Goal: Information Seeking & Learning: Learn about a topic

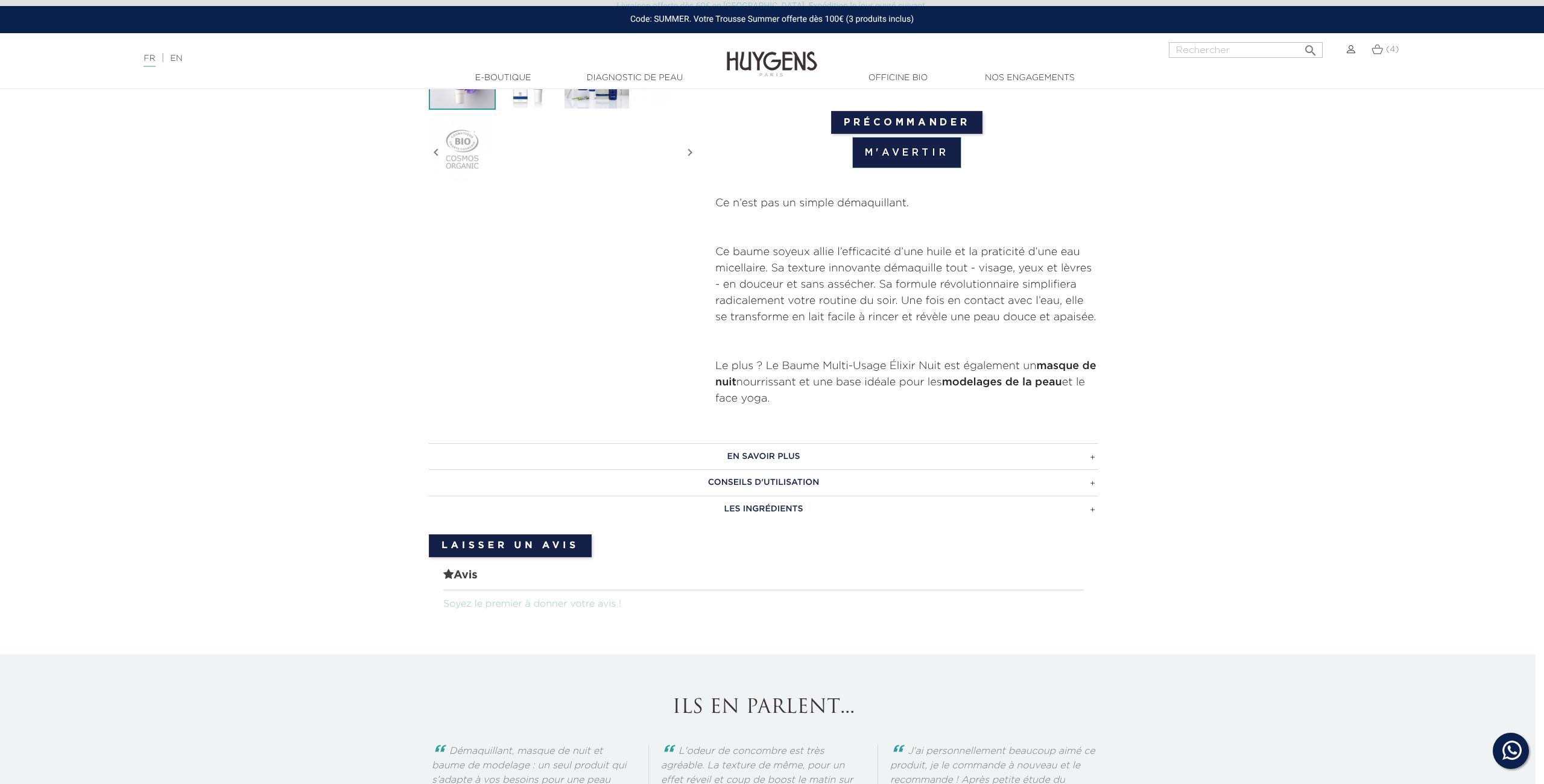
scroll to position [442, 9]
click at [922, 230] on p at bounding box center [907, 224] width 383 height 32
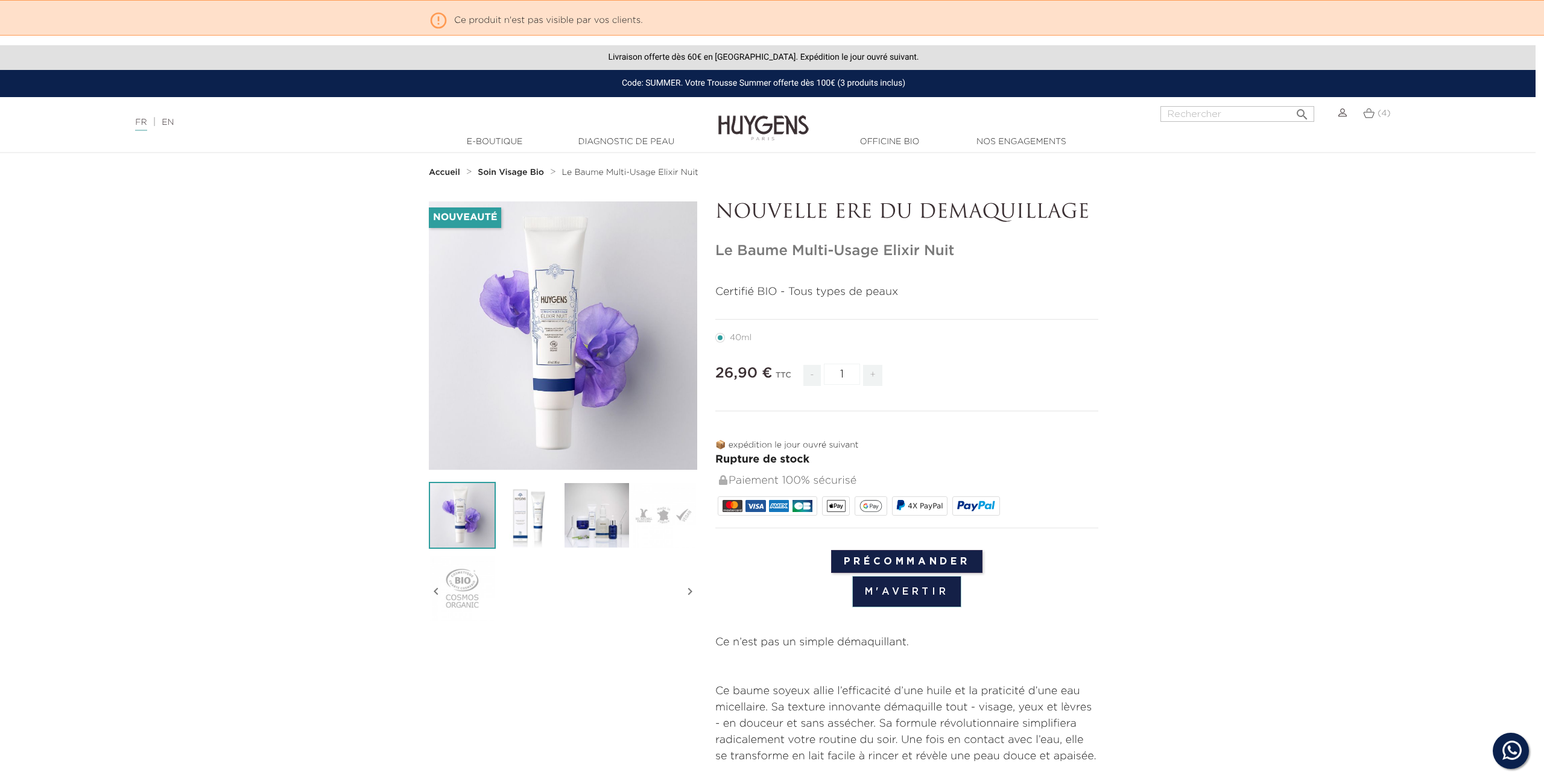
scroll to position [0, 9]
click at [173, 122] on link "EN" at bounding box center [168, 122] width 12 height 9
click at [173, 124] on link "EN" at bounding box center [168, 122] width 12 height 9
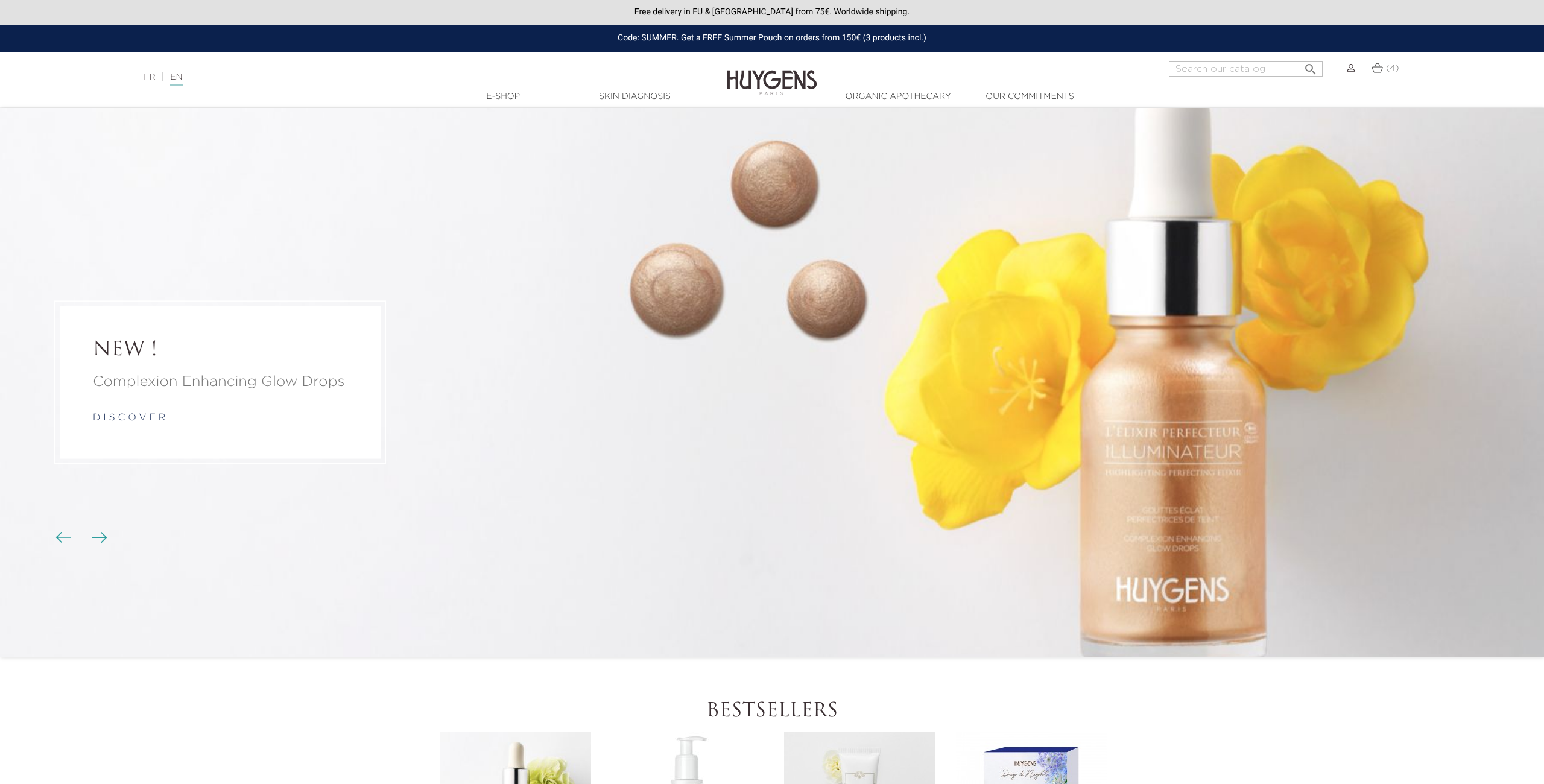
click at [148, 79] on link "FR" at bounding box center [150, 77] width 11 height 9
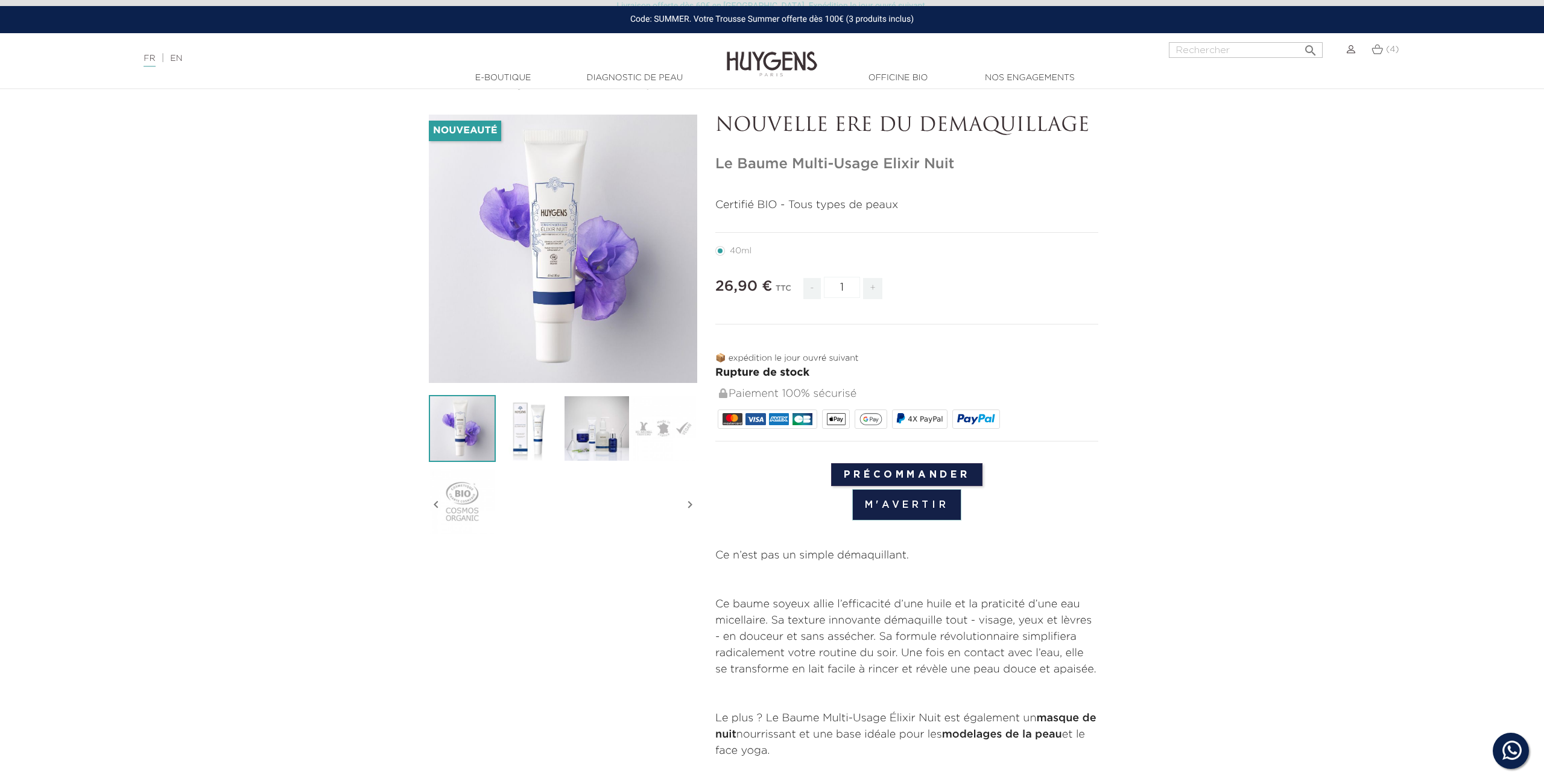
scroll to position [288, 9]
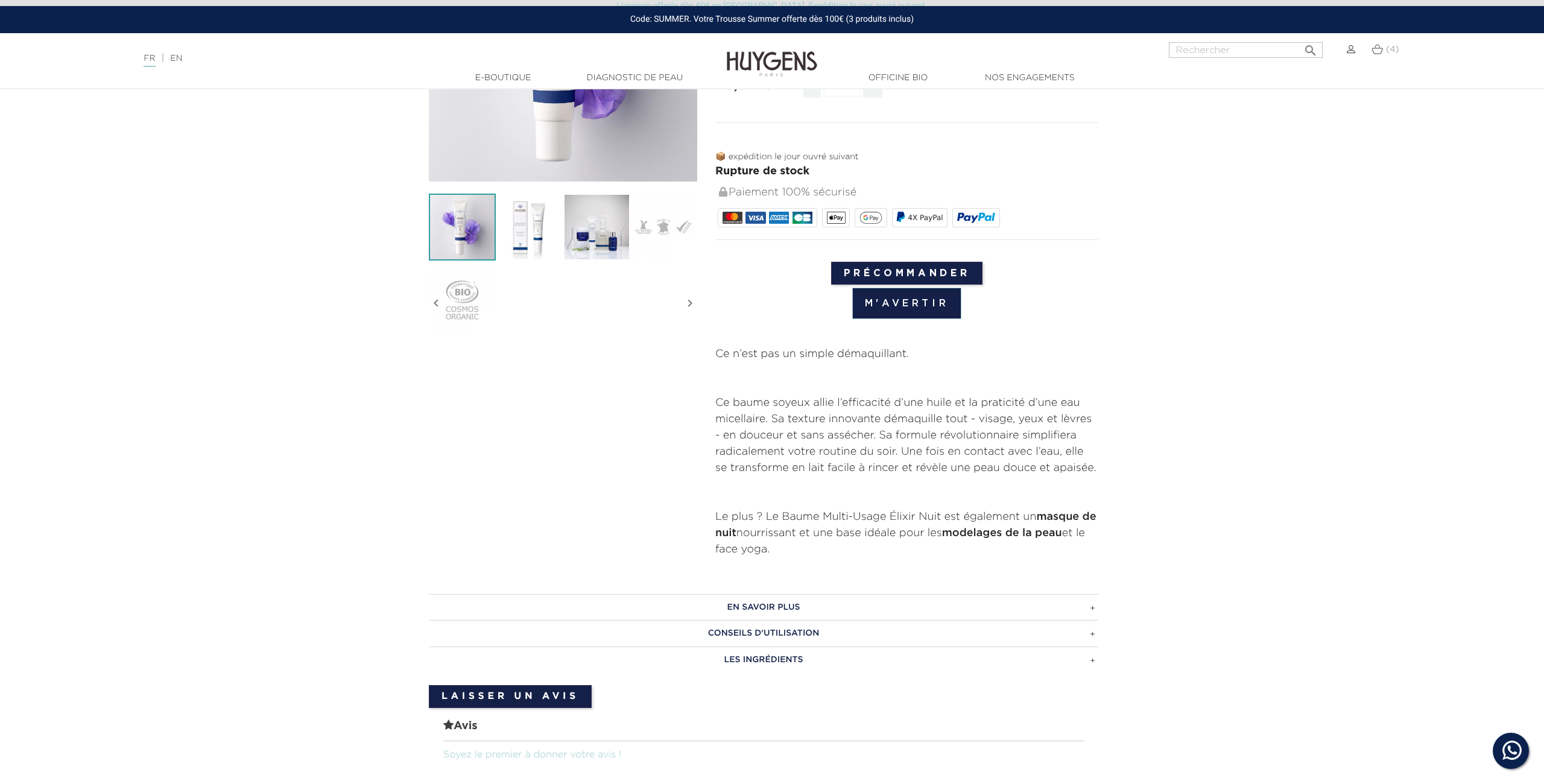
click at [757, 602] on h3 "EN SAVOIR PLUS" at bounding box center [763, 607] width 670 height 27
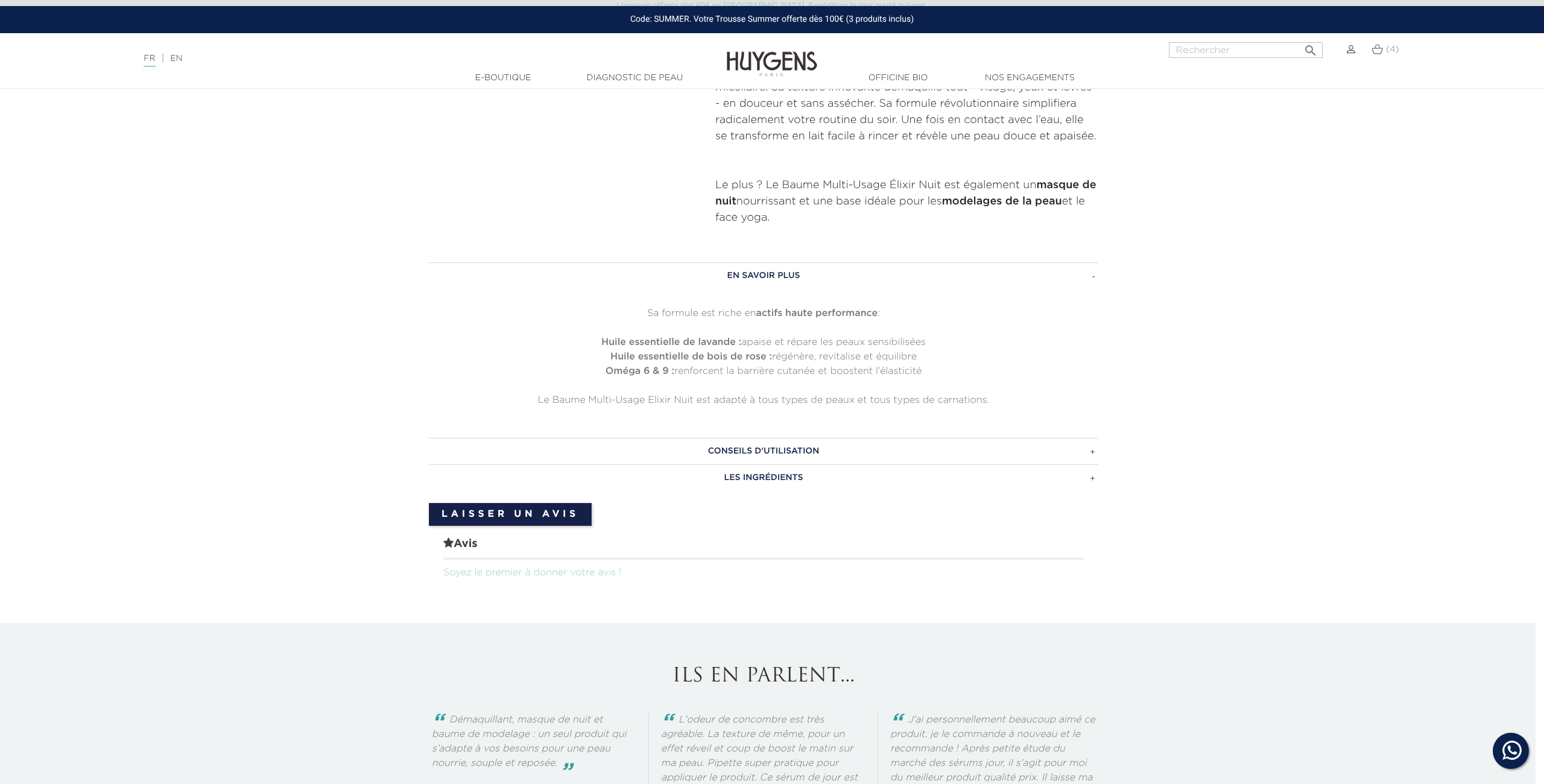
scroll to position [621, 9]
click at [779, 444] on h3 "CONSEILS D'UTILISATION" at bounding box center [763, 450] width 670 height 27
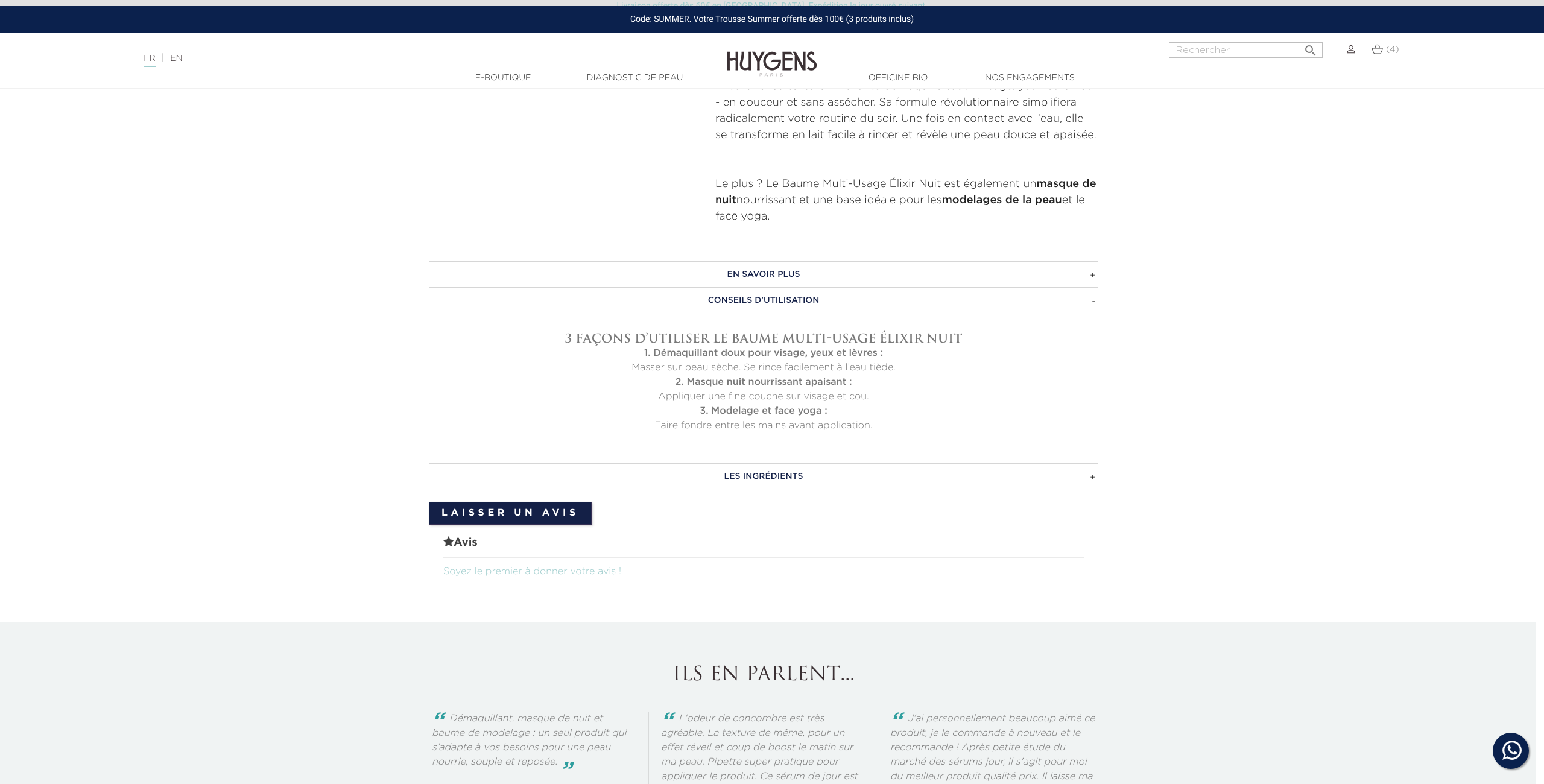
click at [780, 476] on h3 "LES INGRÉDIENTS" at bounding box center [763, 476] width 670 height 27
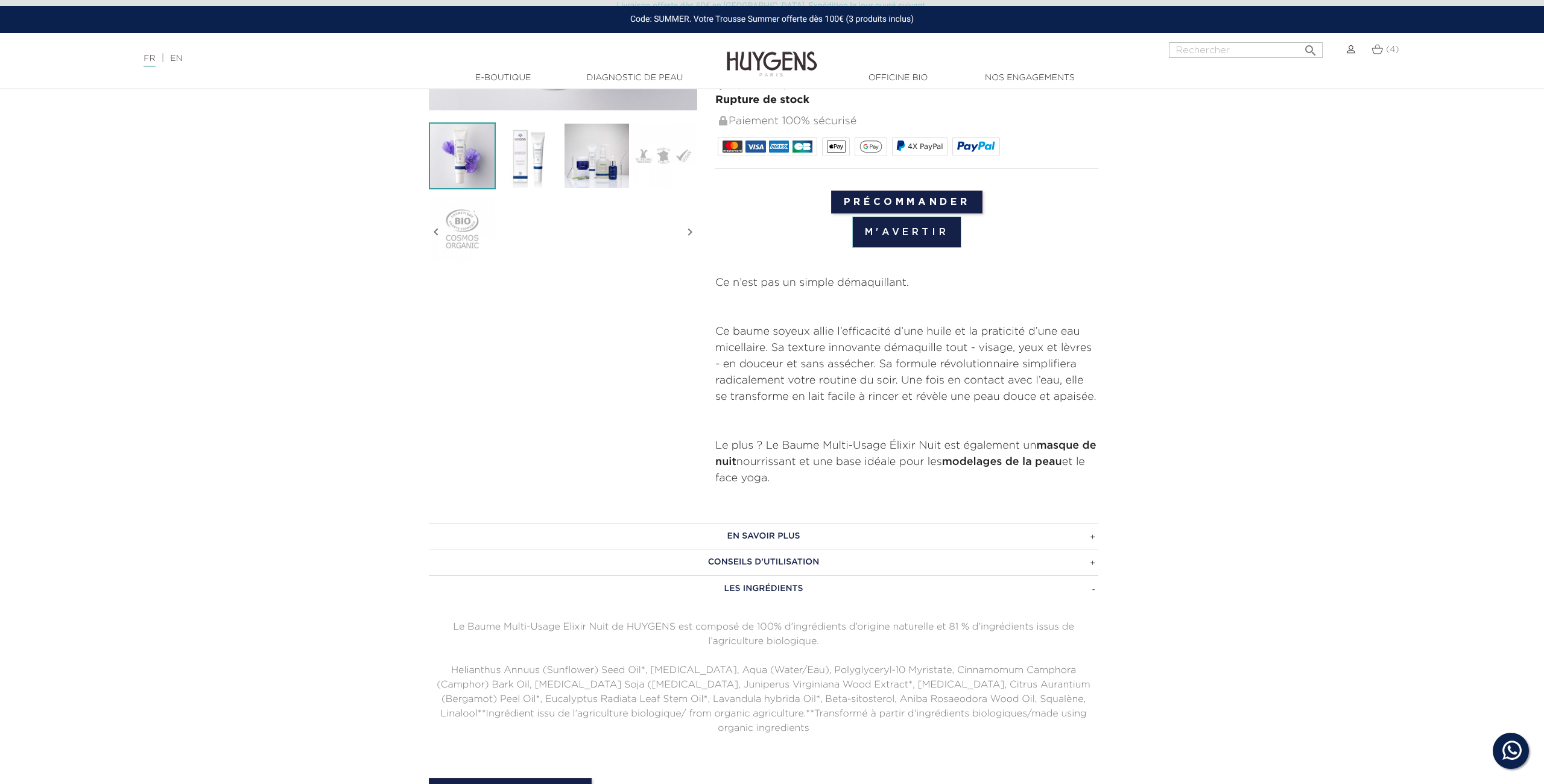
scroll to position [407, 9]
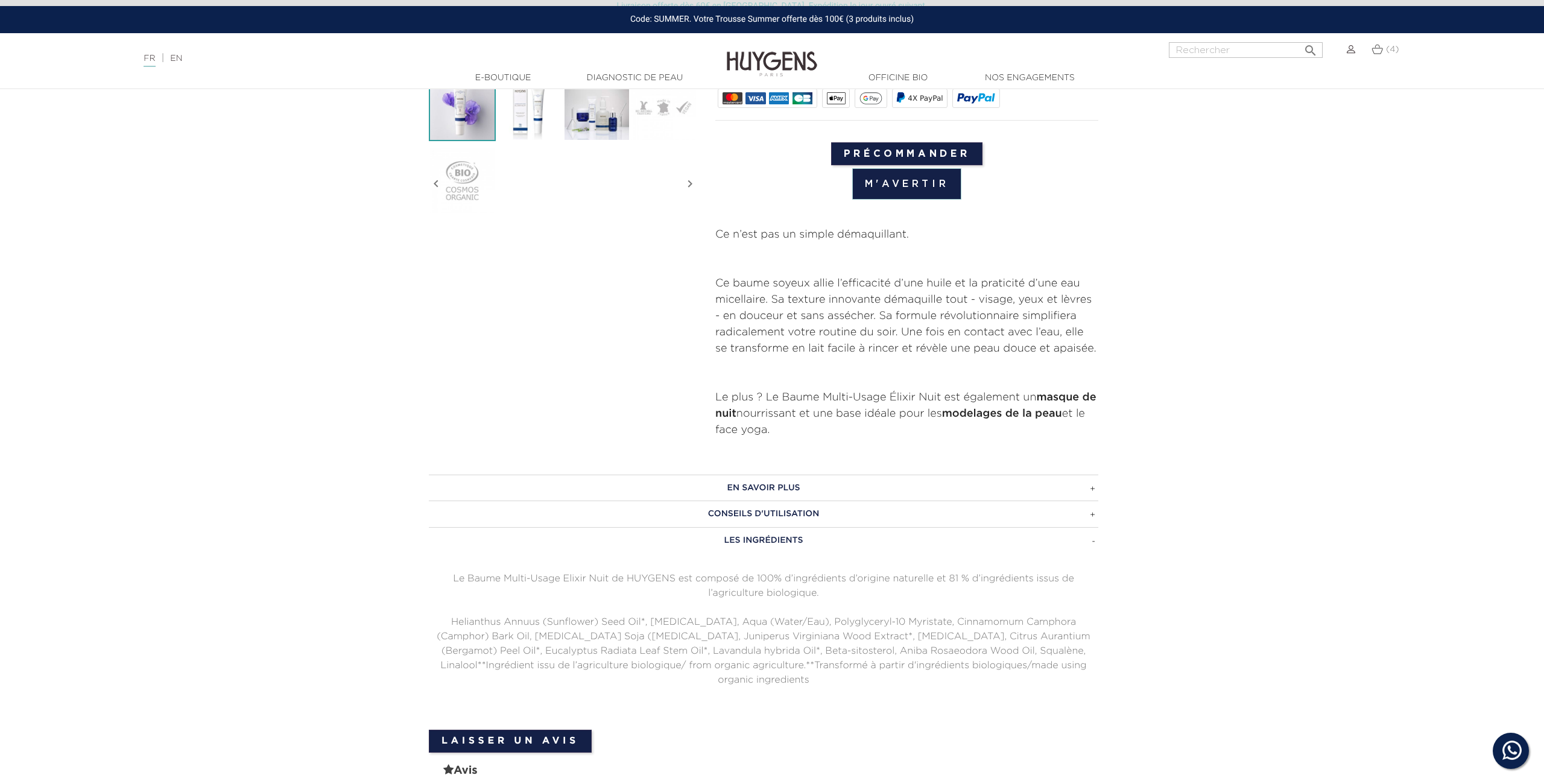
click at [766, 486] on h3 "EN SAVOIR PLUS" at bounding box center [763, 488] width 670 height 27
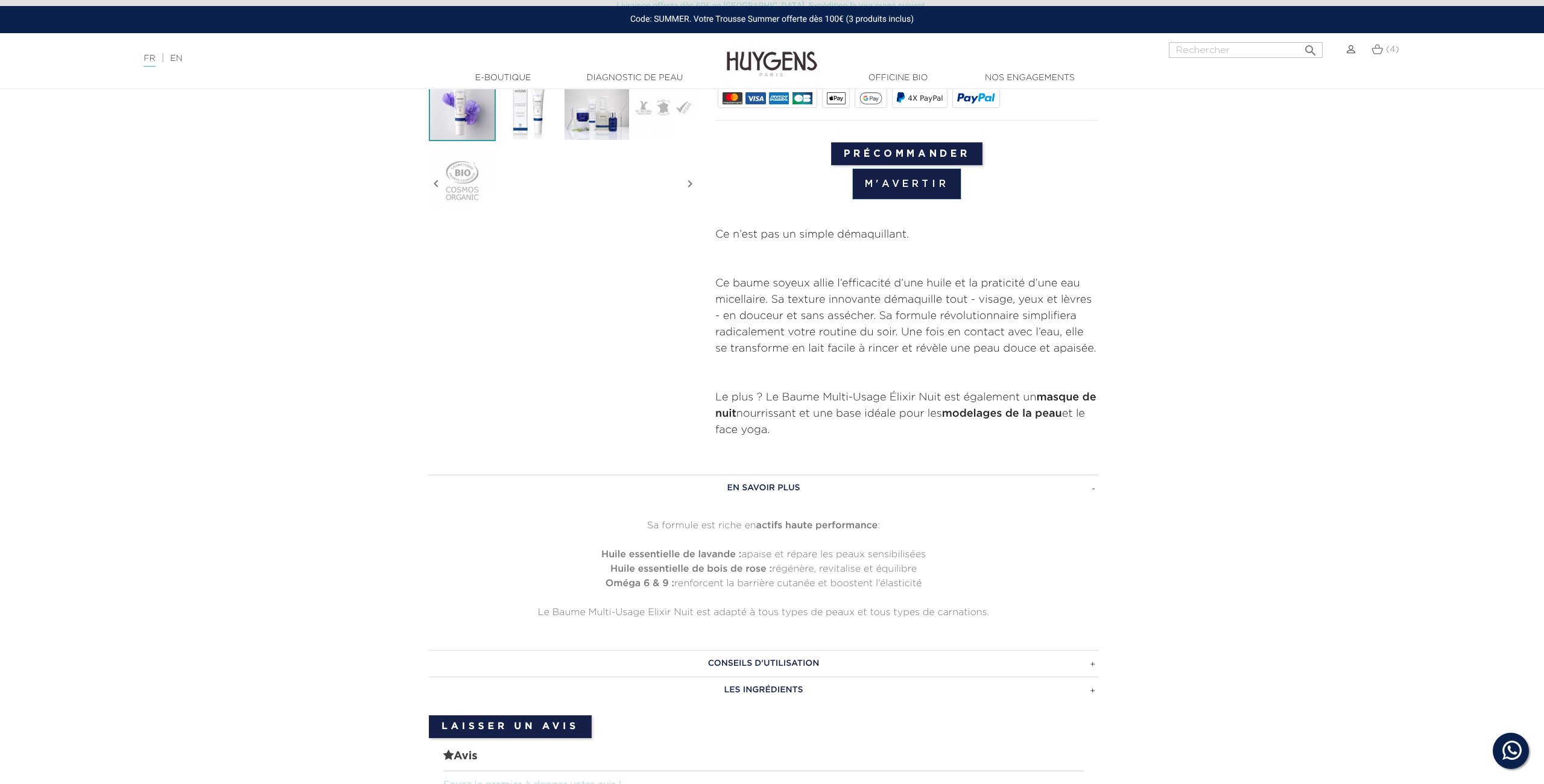
click at [766, 485] on h3 "EN SAVOIR PLUS" at bounding box center [763, 488] width 670 height 27
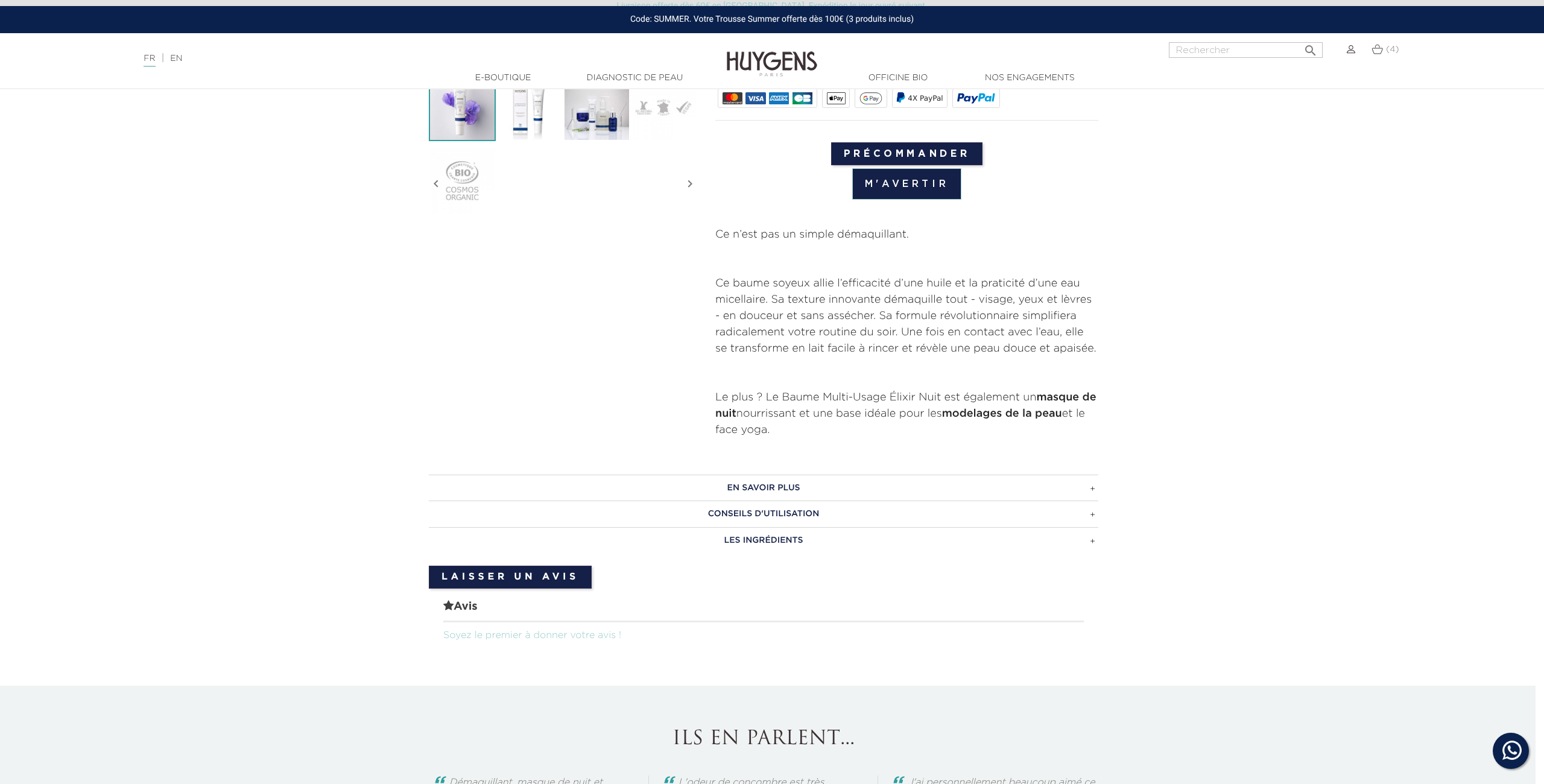
click at [761, 507] on h3 "CONSEILS D'UTILISATION" at bounding box center [763, 513] width 670 height 27
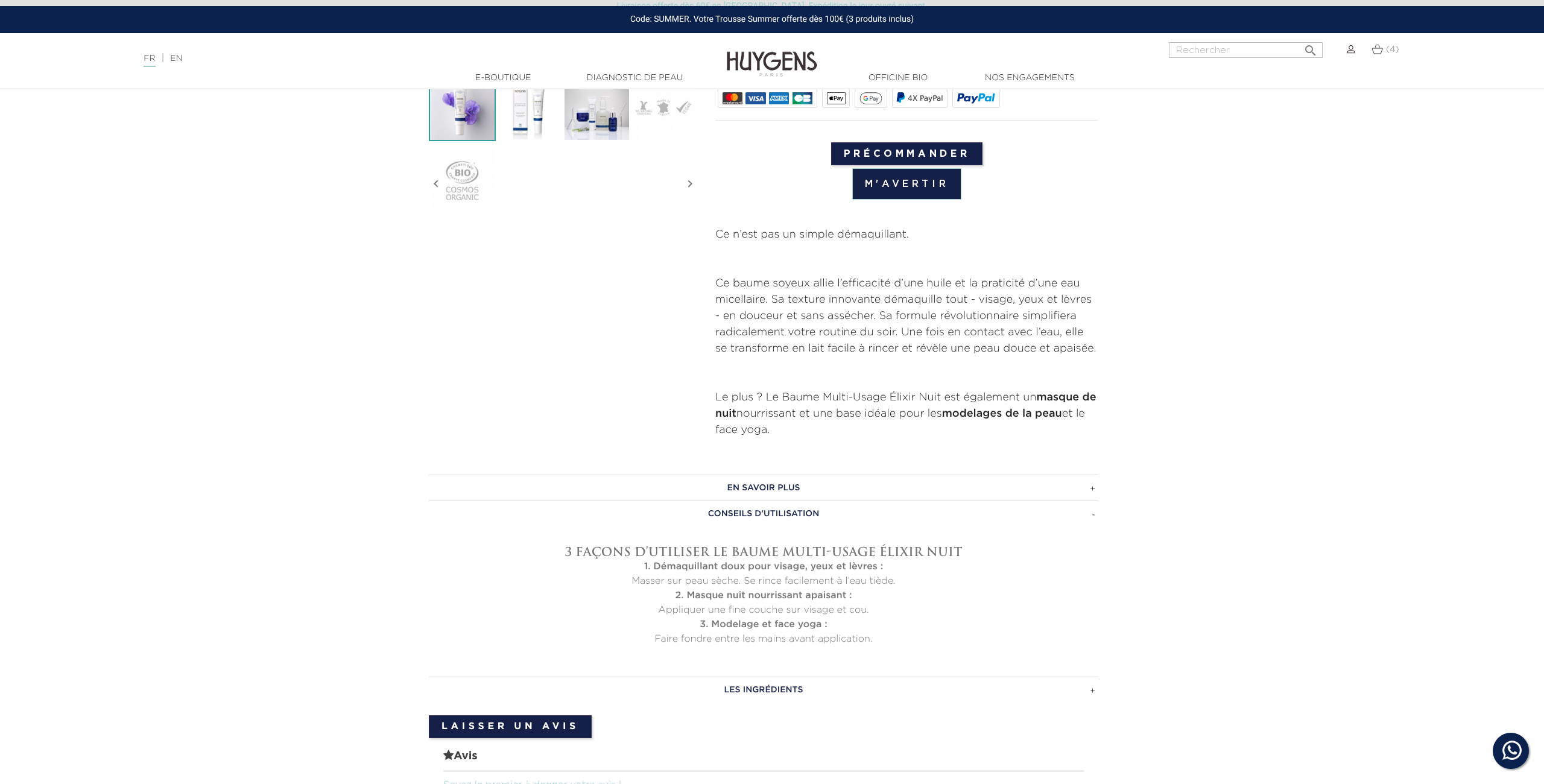
click at [761, 507] on h3 "CONSEILS D'UTILISATION" at bounding box center [763, 513] width 670 height 27
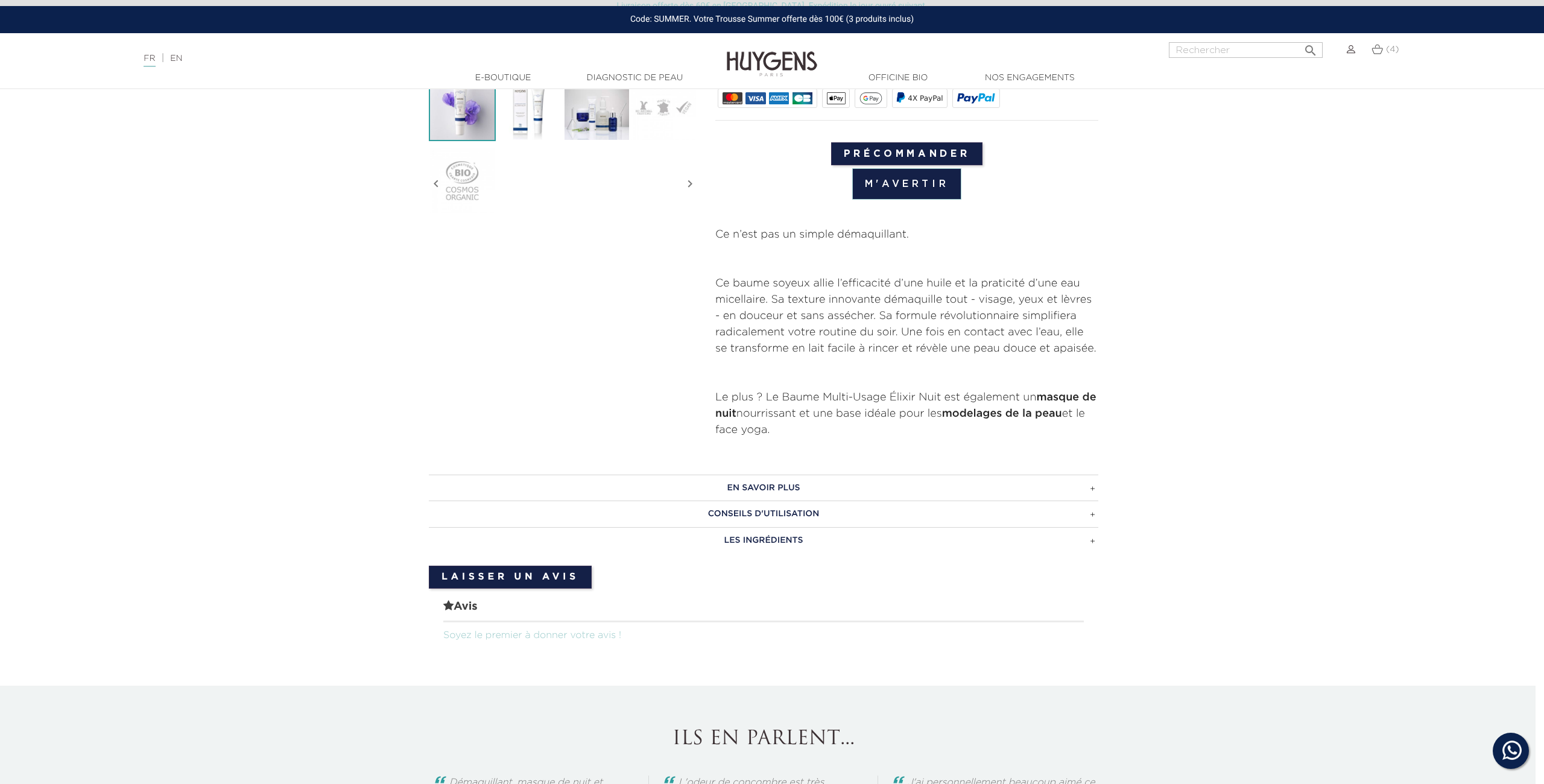
click at [778, 509] on h3 "CONSEILS D'UTILISATION" at bounding box center [763, 513] width 670 height 27
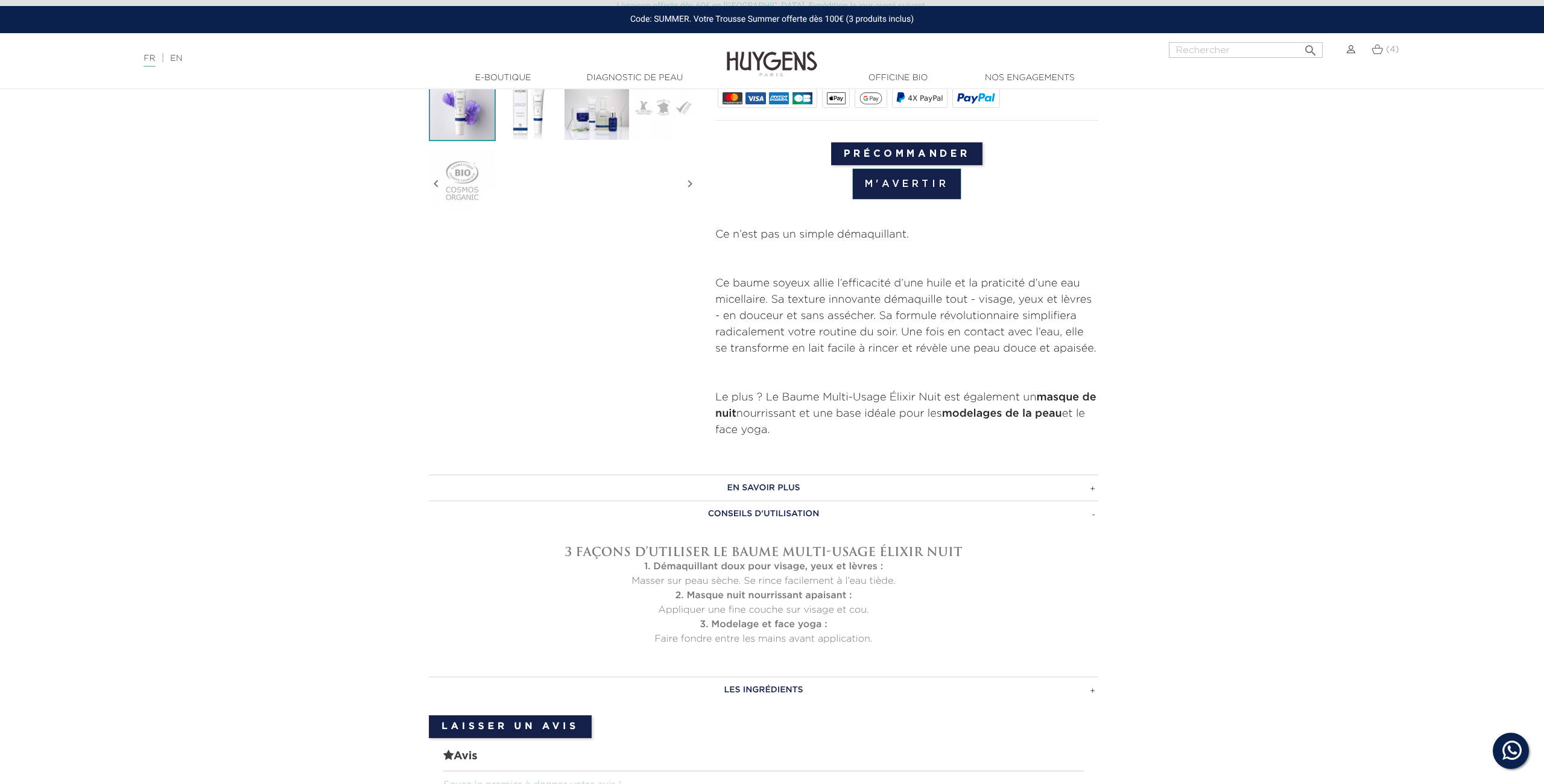
click at [1094, 508] on h3 "CONSEILS D'UTILISATION" at bounding box center [763, 513] width 670 height 27
